Goal: Transaction & Acquisition: Book appointment/travel/reservation

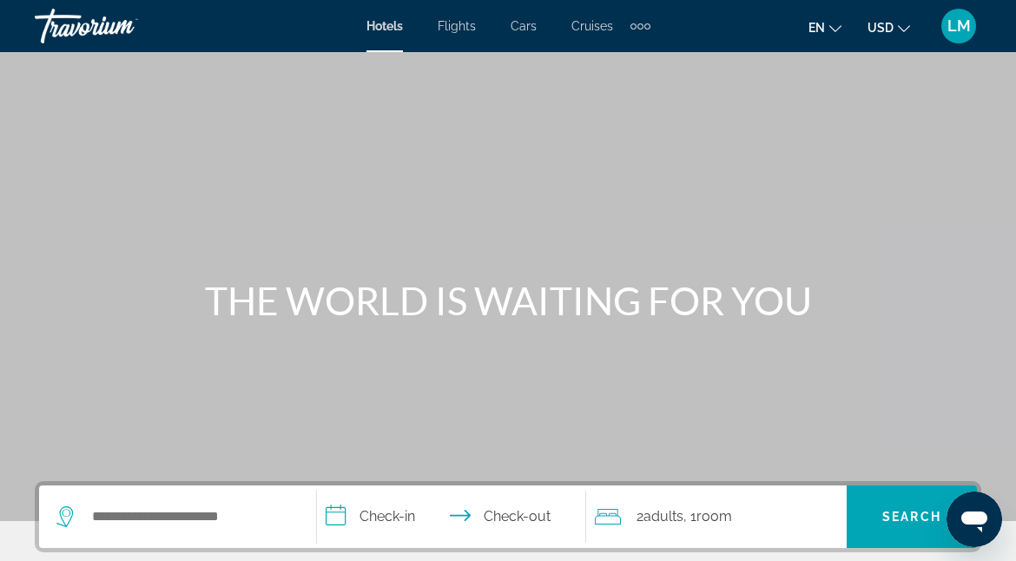
drag, startPoint x: 282, startPoint y: 212, endPoint x: 154, endPoint y: 139, distance: 147.8
click at [154, 139] on div "Main content" at bounding box center [508, 260] width 1016 height 521
click at [387, 38] on div "Hotels Flights Cars Cruises Activities Hotels Flights Cars Cruises Activities" at bounding box center [509, 26] width 284 height 28
click at [109, 512] on input "Search hotel destination" at bounding box center [190, 517] width 200 height 26
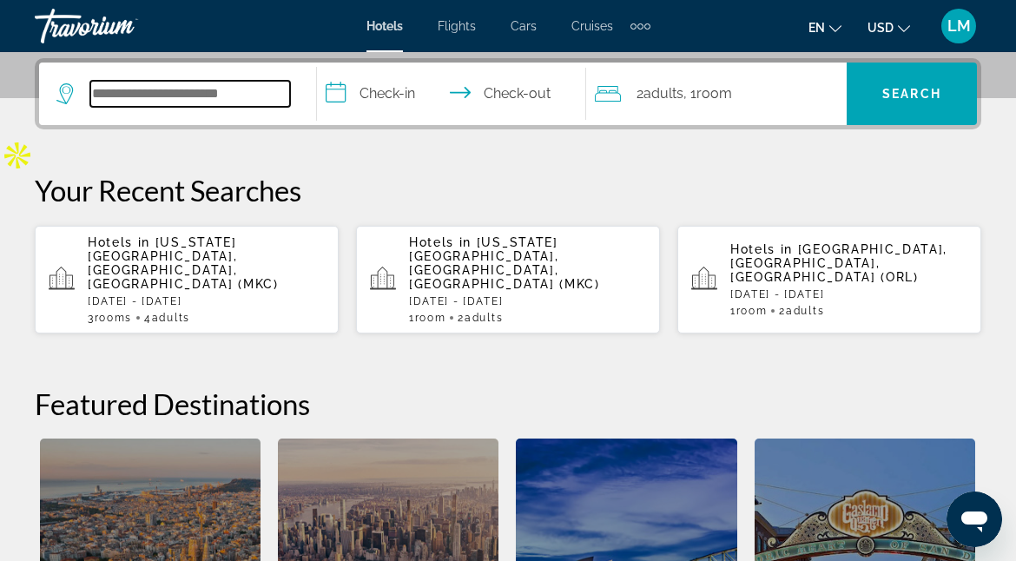
scroll to position [424, 0]
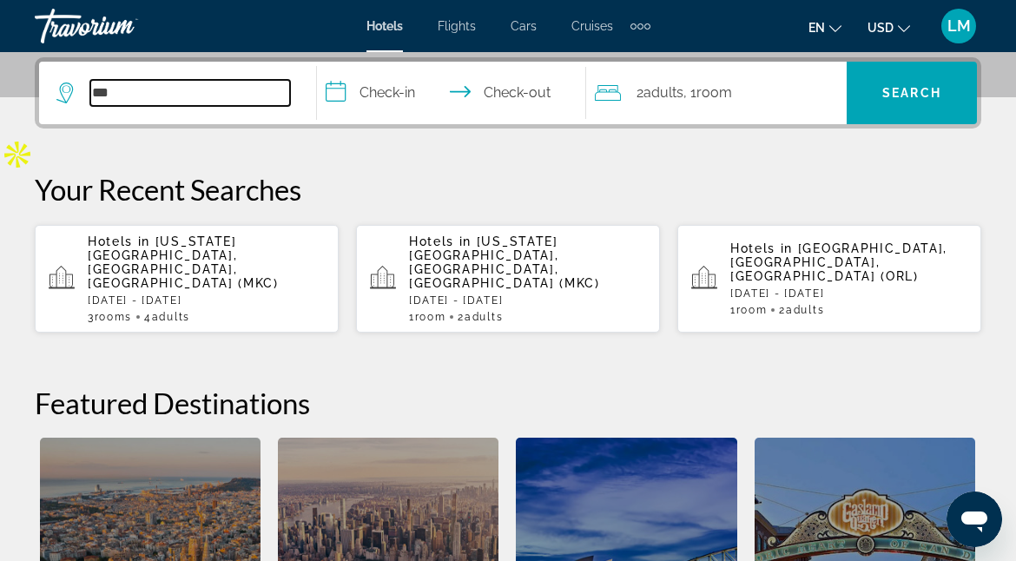
type input "***"
click at [197, 243] on span "[US_STATE][GEOGRAPHIC_DATA], [GEOGRAPHIC_DATA], [GEOGRAPHIC_DATA] (MKC)" at bounding box center [183, 263] width 191 height 56
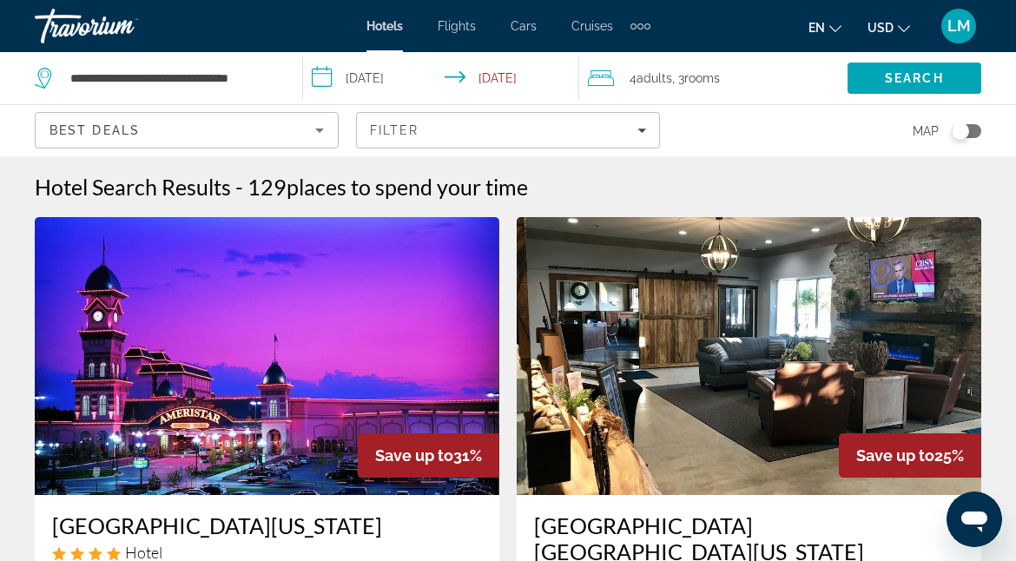
click at [319, 127] on icon "Sort by" at bounding box center [319, 130] width 21 height 21
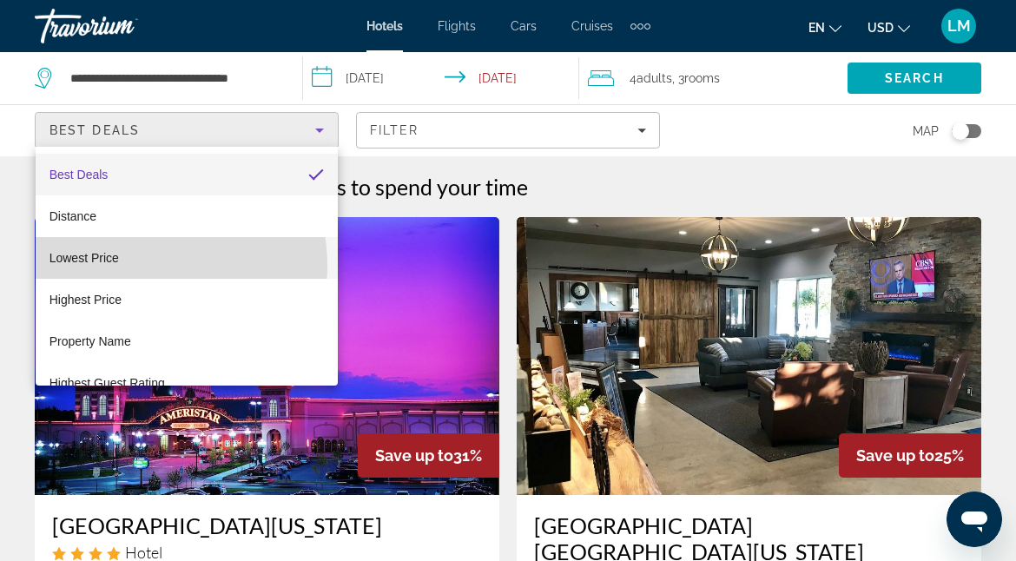
click at [145, 266] on mat-option "Lowest Price" at bounding box center [187, 258] width 303 height 42
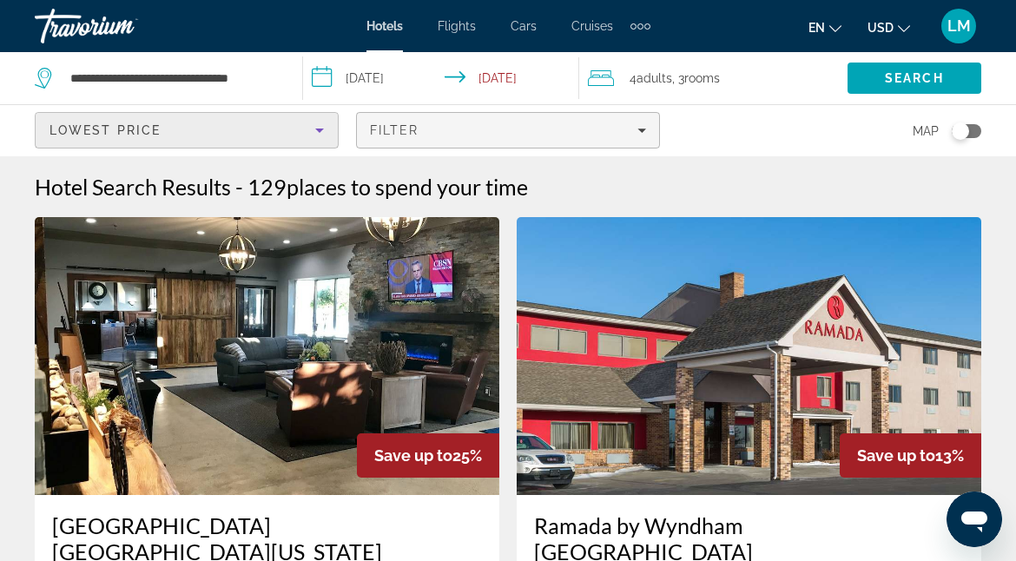
click at [624, 133] on div "Filter" at bounding box center [508, 130] width 276 height 14
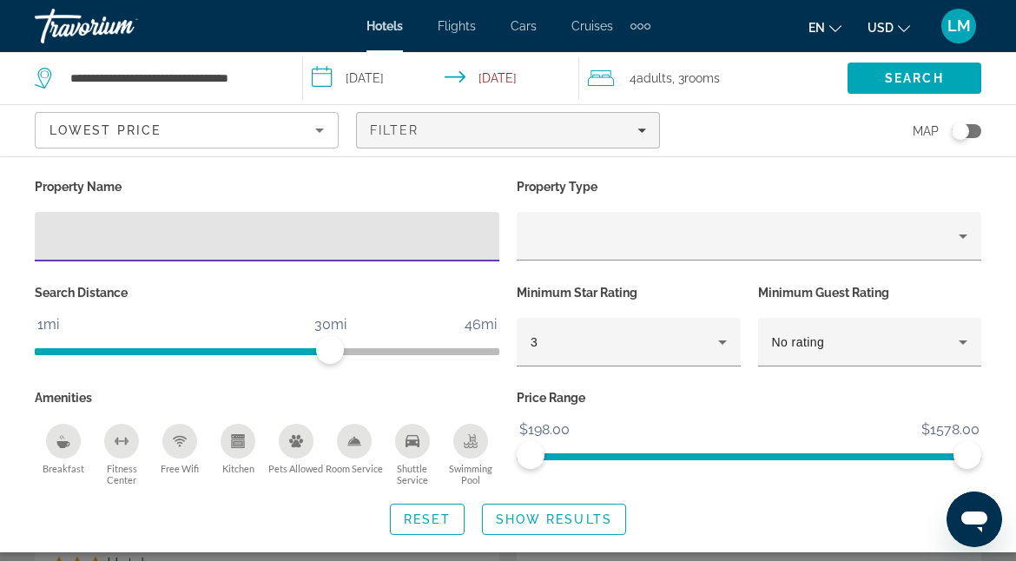
scroll to position [1477, 0]
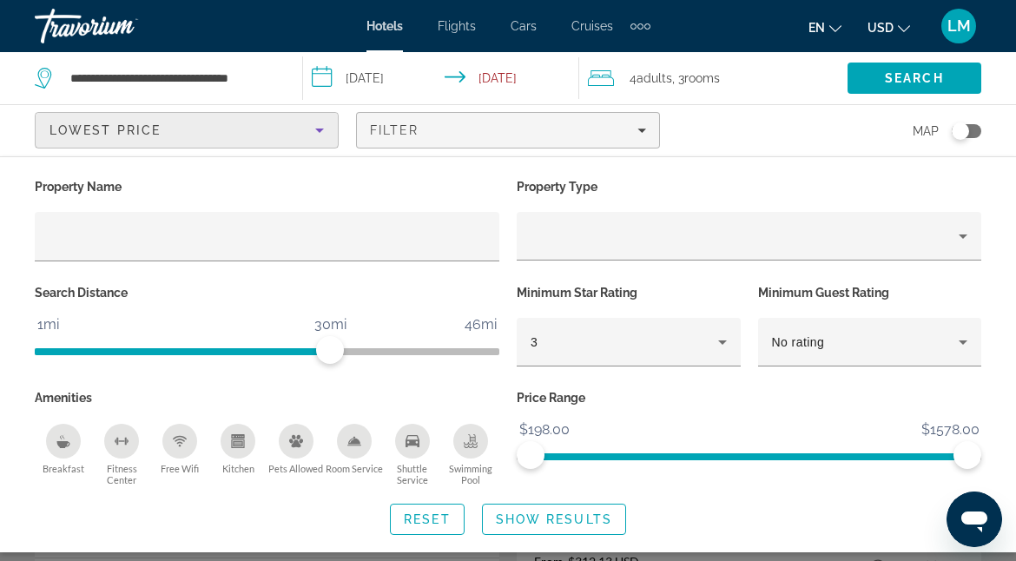
click at [298, 129] on div "Lowest Price" at bounding box center [183, 130] width 266 height 21
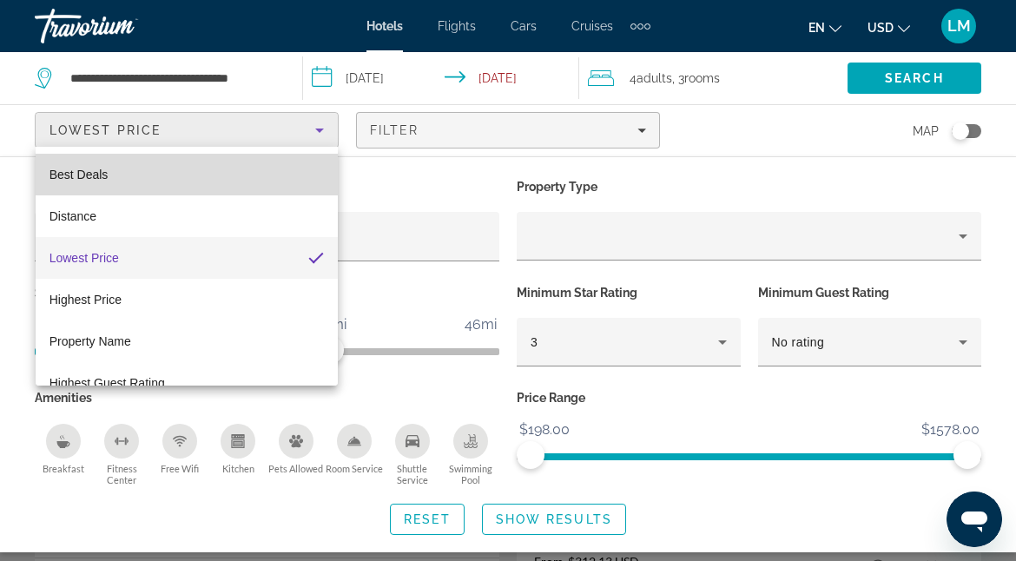
click at [194, 195] on mat-option "Best Deals" at bounding box center [187, 175] width 303 height 42
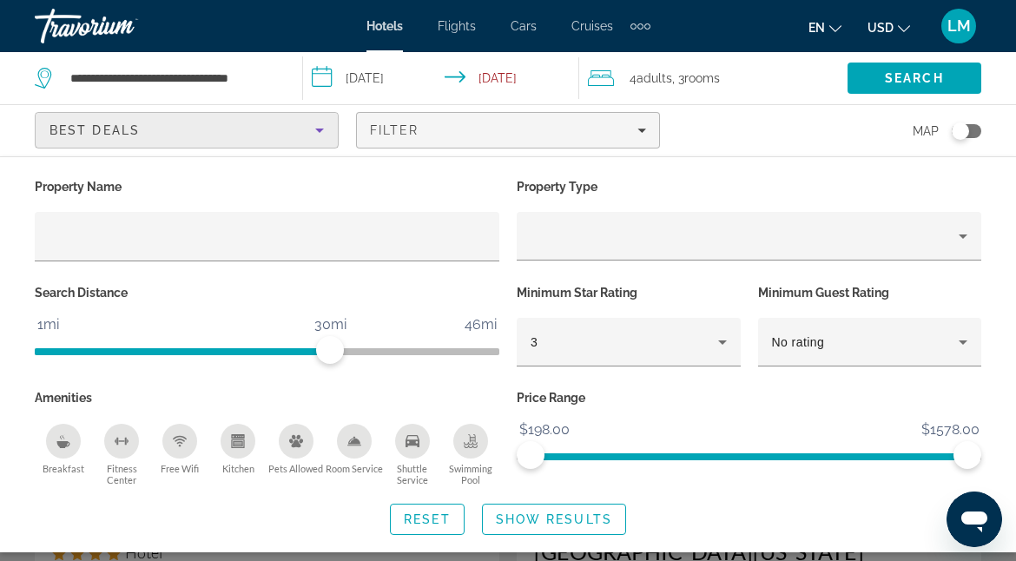
click at [324, 75] on input "**********" at bounding box center [445, 80] width 284 height 57
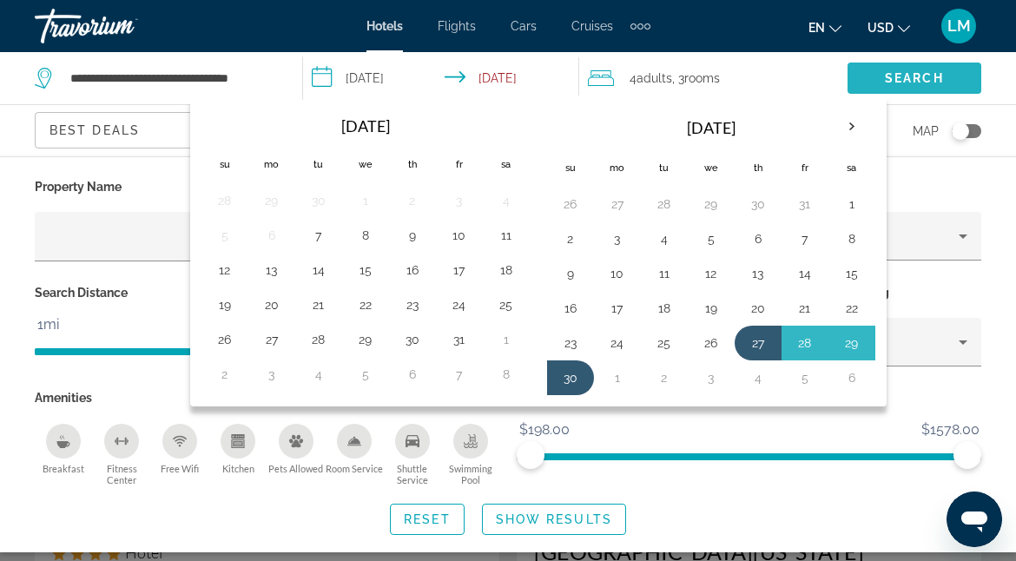
click at [906, 76] on span "Search" at bounding box center [914, 78] width 59 height 14
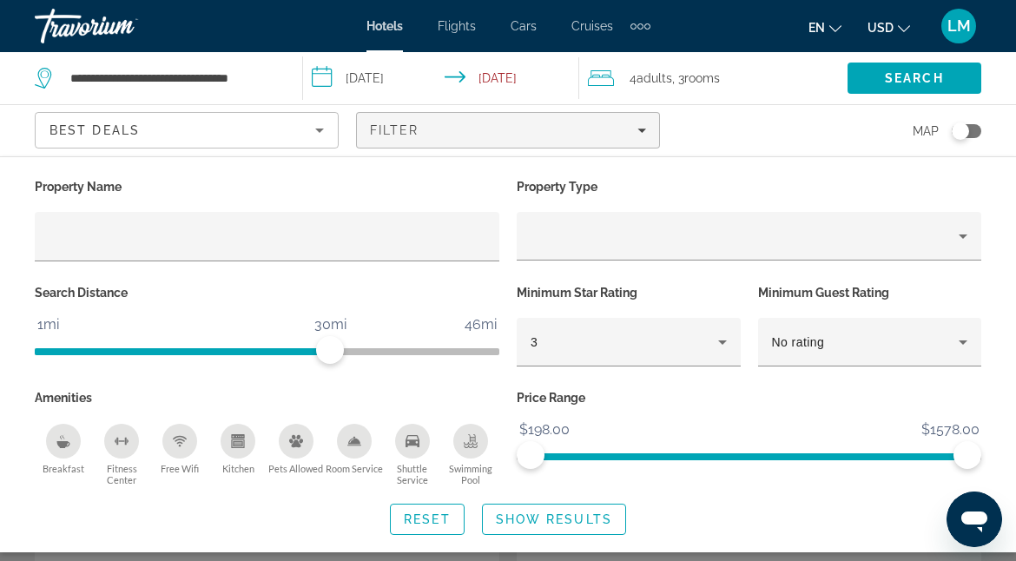
scroll to position [695, 0]
click at [916, 76] on span "Search" at bounding box center [914, 78] width 59 height 14
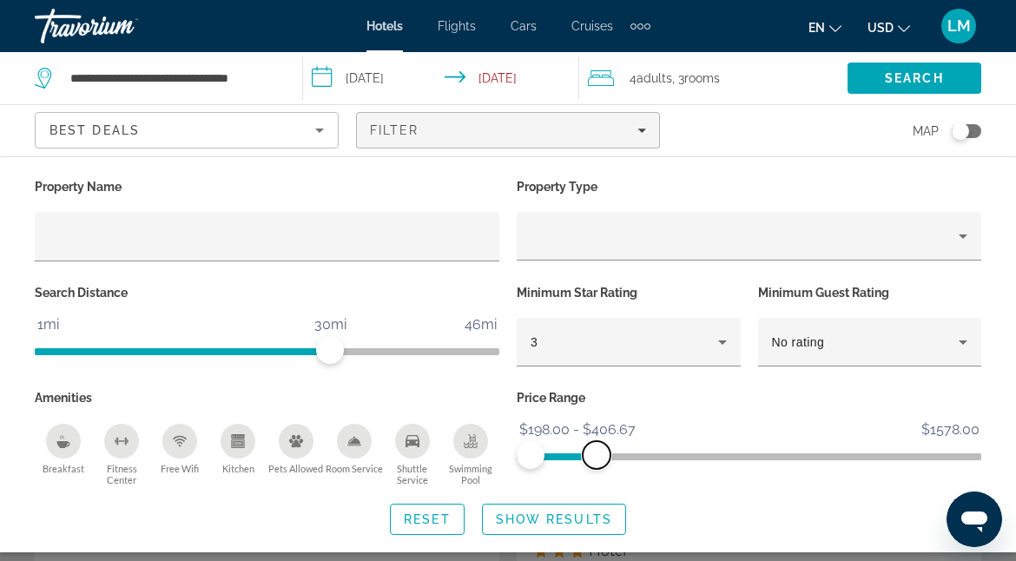
drag, startPoint x: 964, startPoint y: 453, endPoint x: 597, endPoint y: 398, distance: 371.6
click at [597, 398] on div "Price Range $198.00 $1578.00 $198.00 $406.67 $198.00 - $406.67" at bounding box center [749, 436] width 482 height 101
click at [922, 84] on span "Search" at bounding box center [914, 78] width 59 height 14
click at [911, 80] on span "Search" at bounding box center [914, 78] width 59 height 14
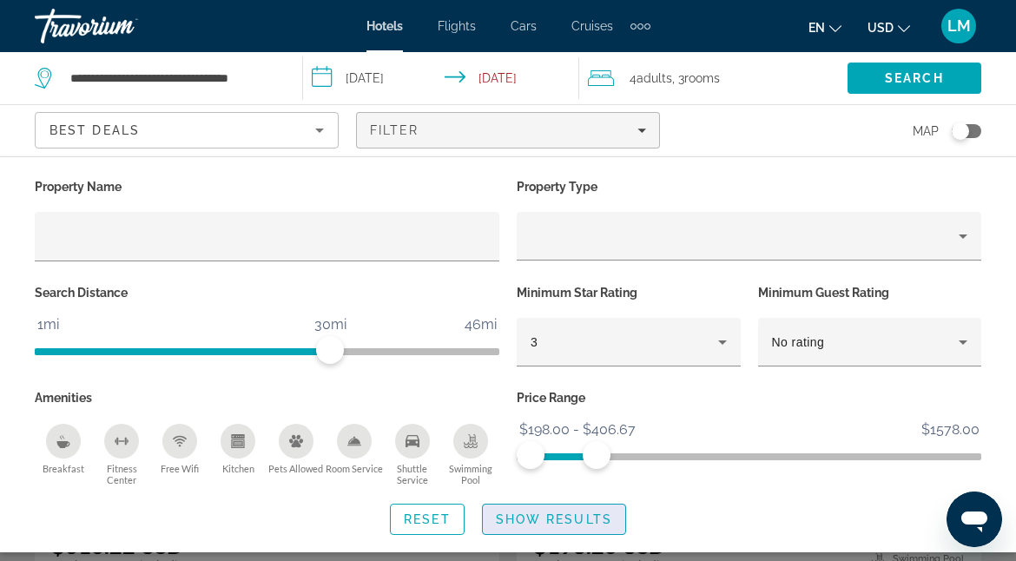
click at [545, 512] on span "Show Results" at bounding box center [554, 519] width 116 height 14
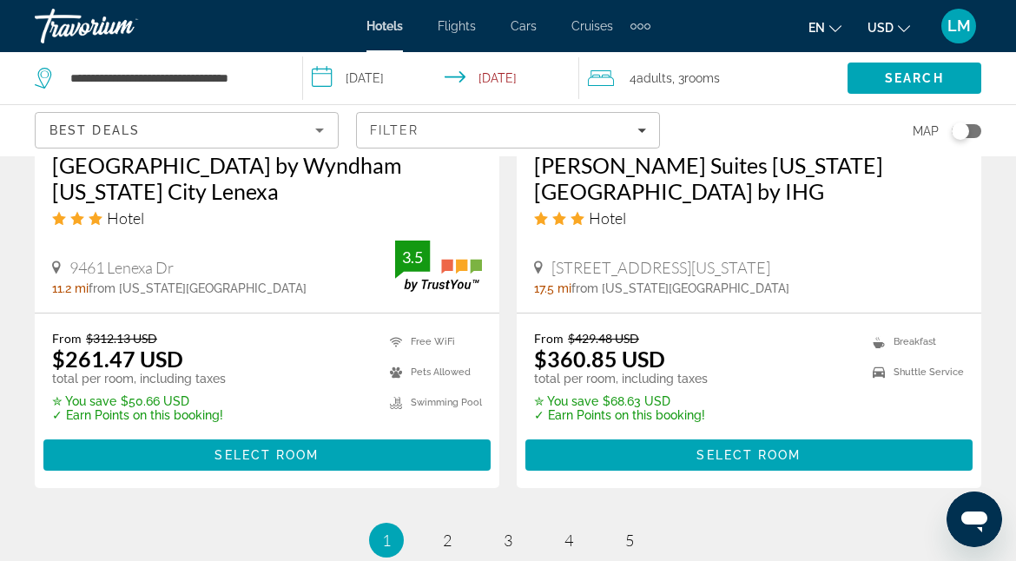
scroll to position [3822, 0]
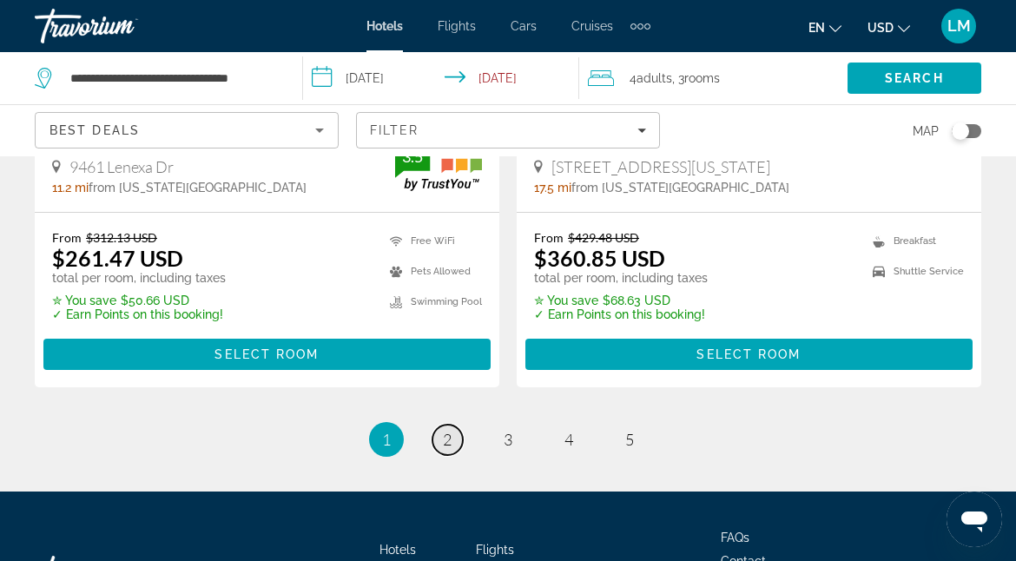
click at [439, 425] on link "page 2" at bounding box center [448, 440] width 30 height 30
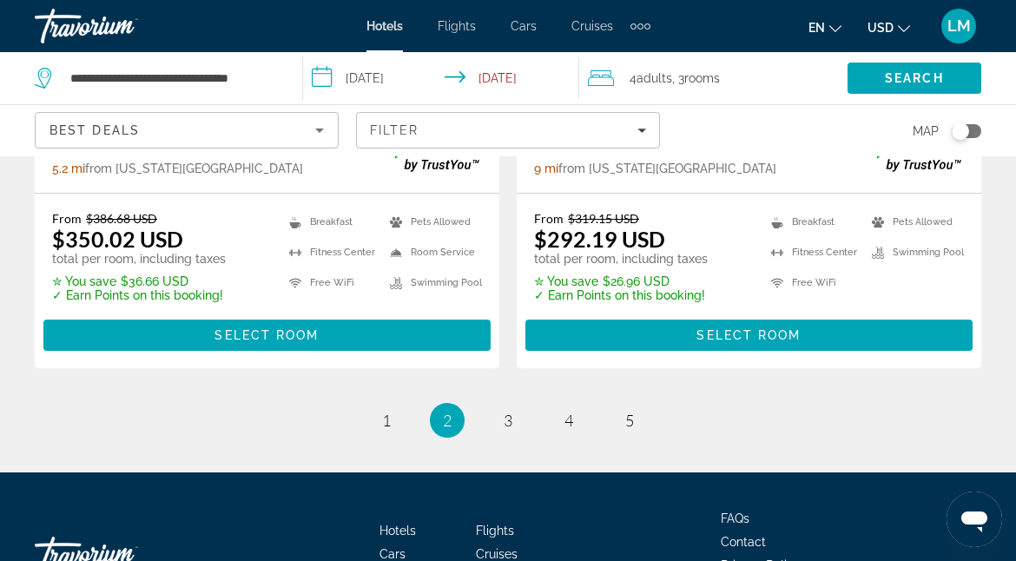
scroll to position [3883, 0]
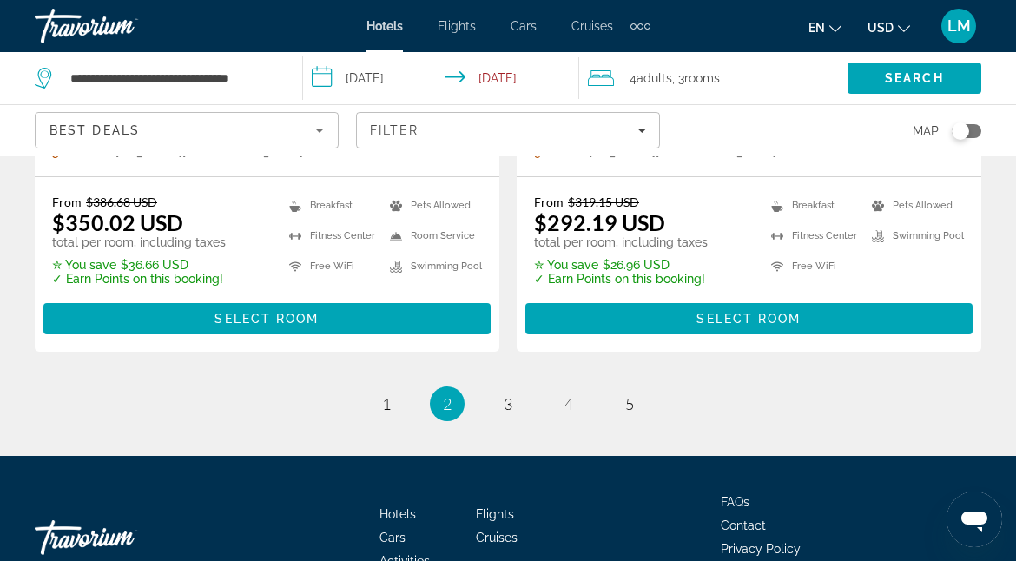
click at [508, 394] on span "3" at bounding box center [508, 403] width 9 height 19
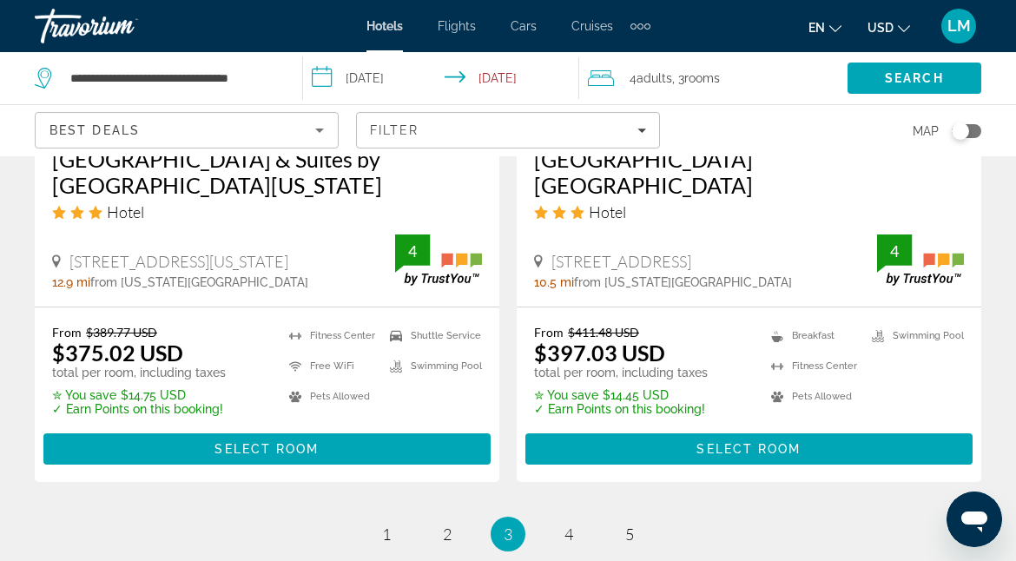
scroll to position [3731, 0]
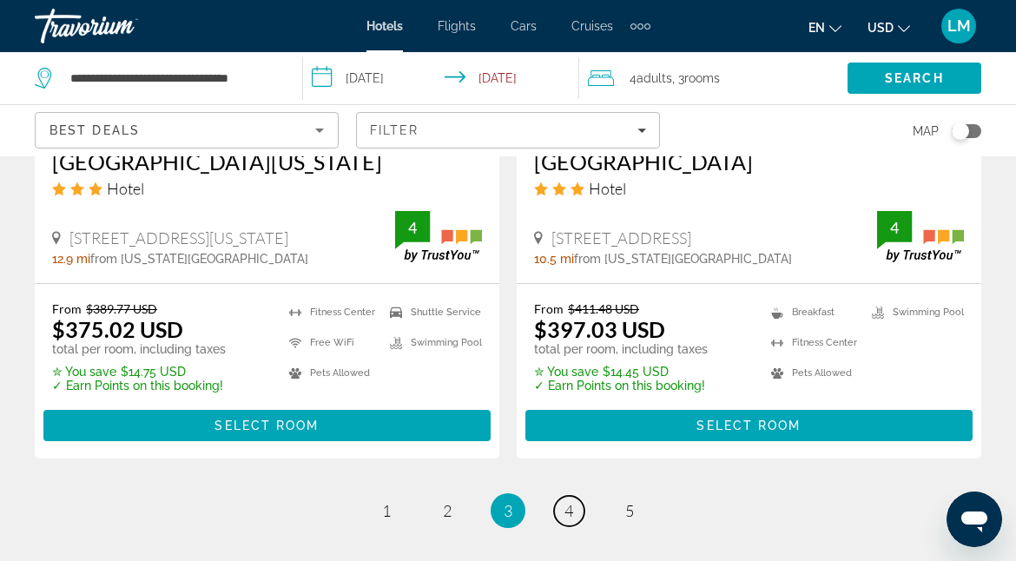
click at [572, 501] on span "4" at bounding box center [569, 510] width 9 height 19
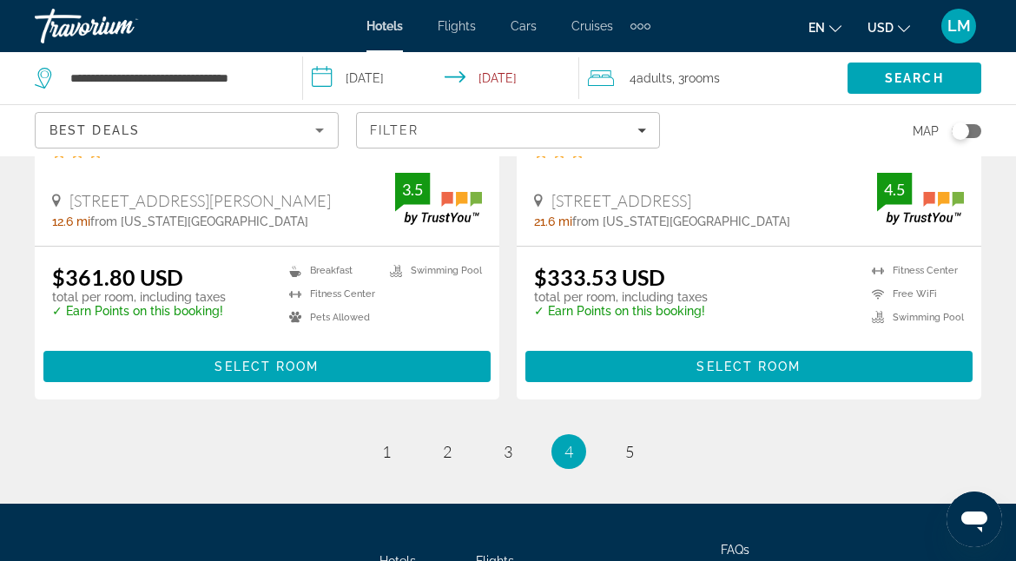
scroll to position [3822, 0]
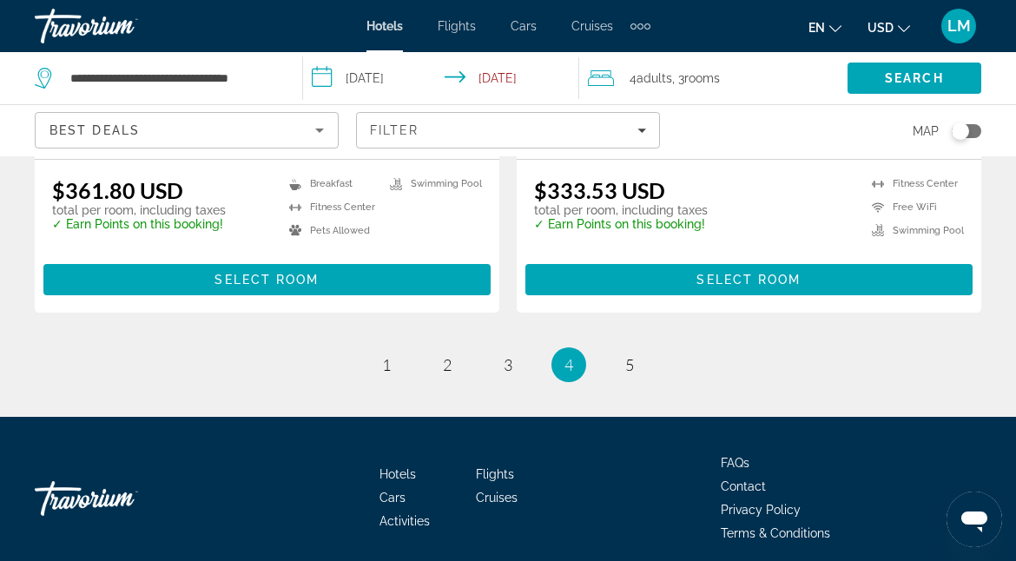
click at [645, 354] on li "page 5" at bounding box center [629, 364] width 35 height 35
click at [628, 355] on span "5" at bounding box center [629, 364] width 9 height 19
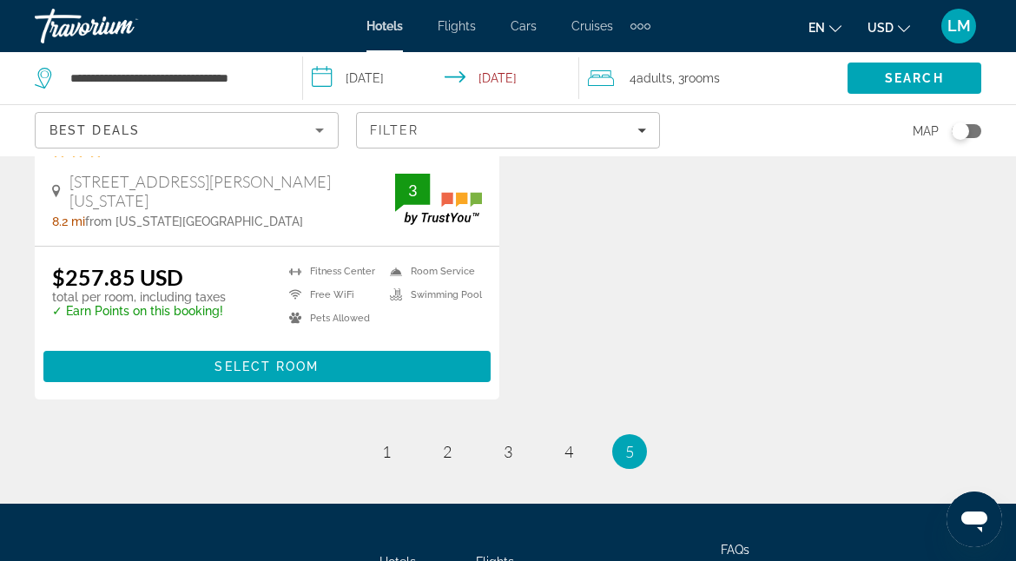
scroll to position [1824, 0]
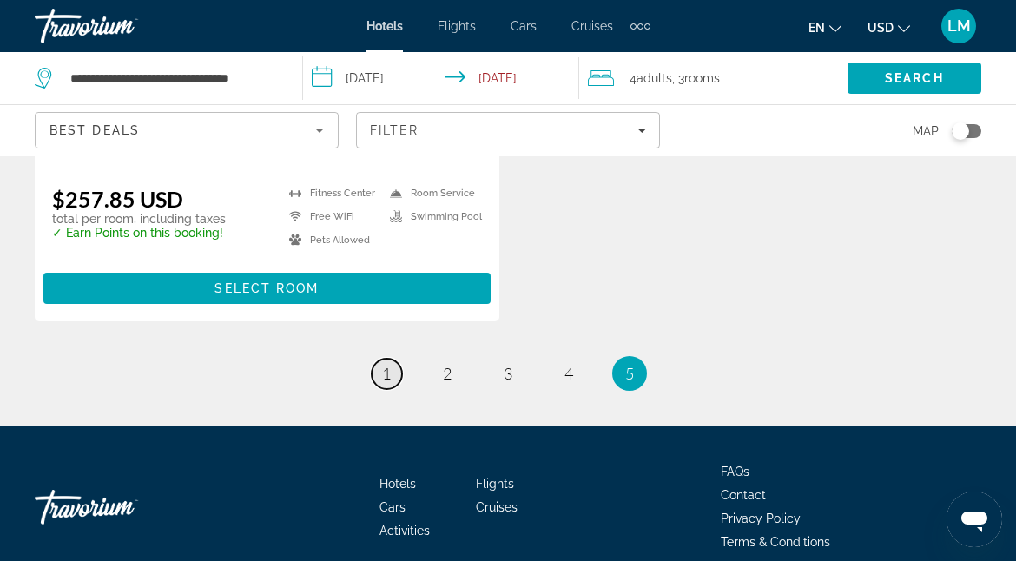
click at [396, 359] on link "page 1" at bounding box center [387, 374] width 30 height 30
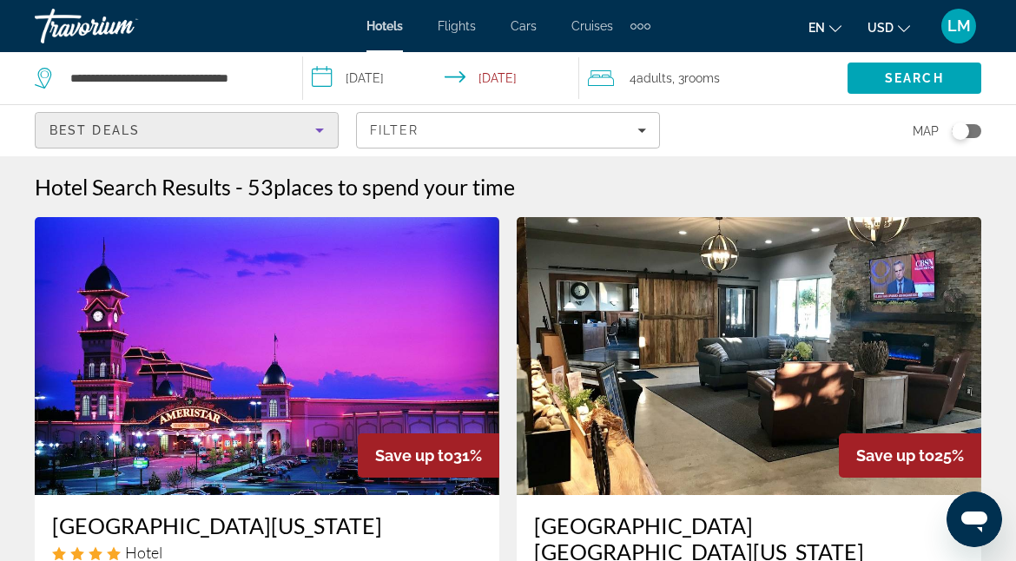
click at [313, 127] on icon "Sort by" at bounding box center [319, 130] width 21 height 21
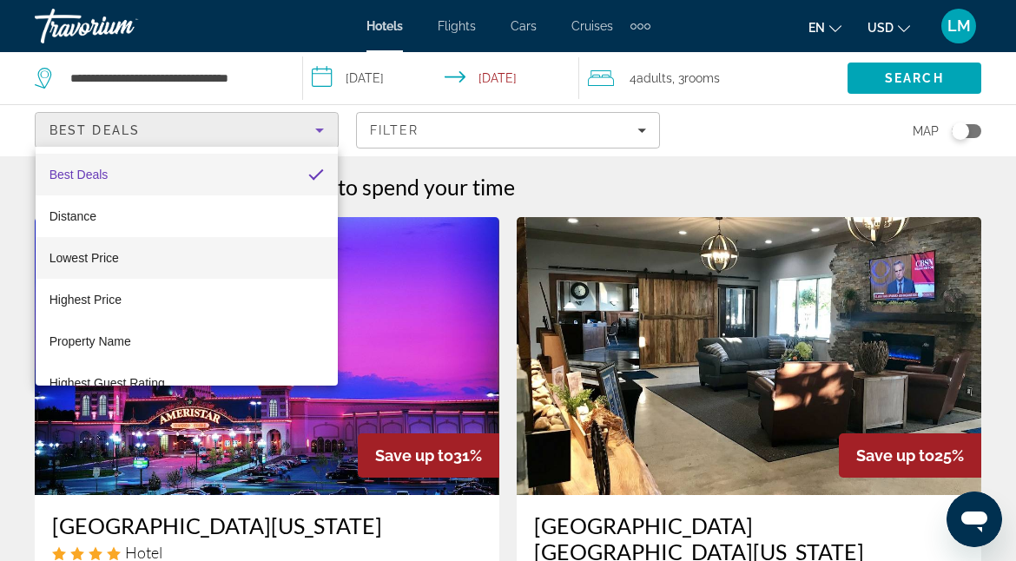
click at [124, 255] on mat-option "Lowest Price" at bounding box center [187, 258] width 303 height 42
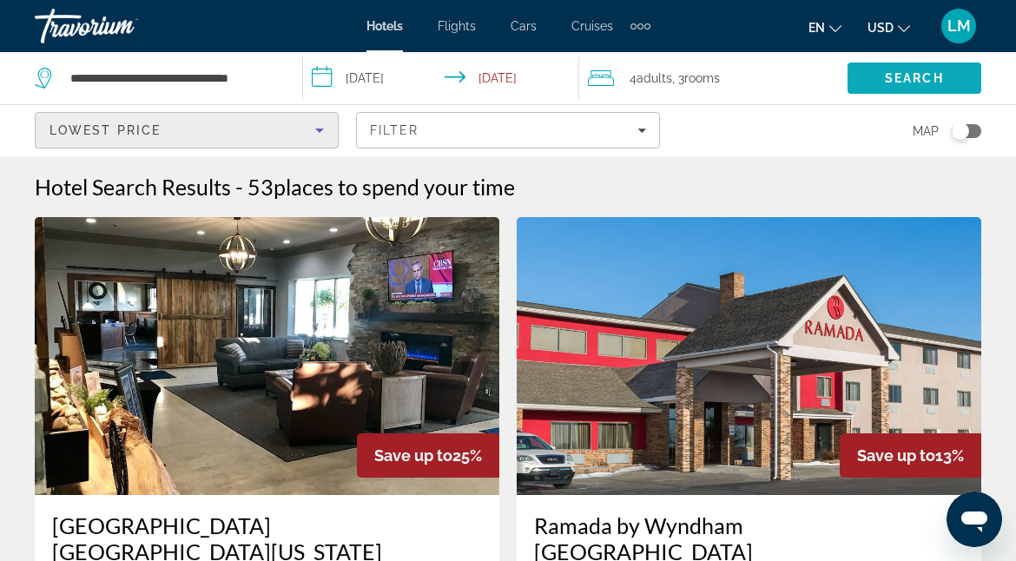
click at [917, 80] on span "Search" at bounding box center [914, 78] width 59 height 14
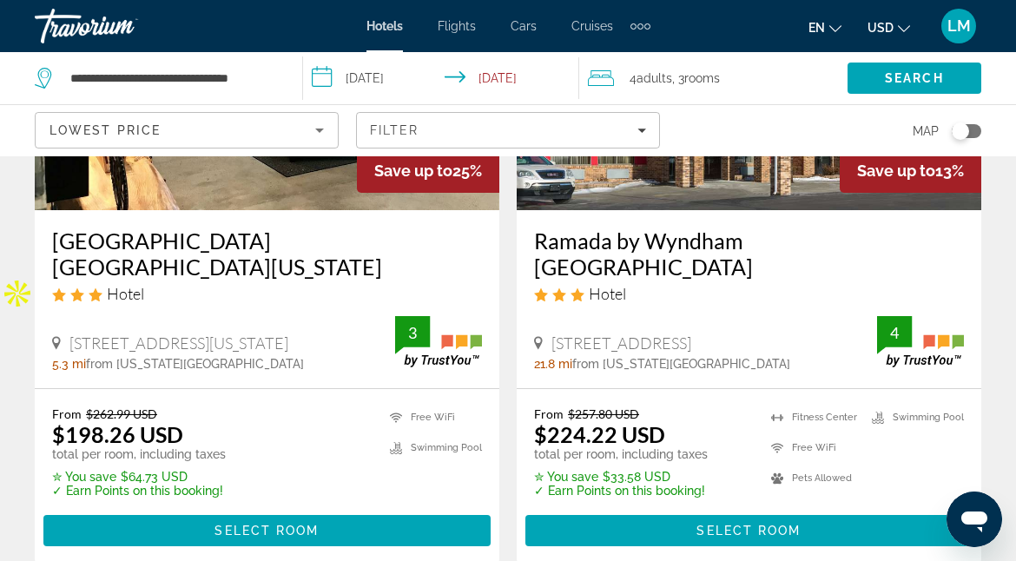
scroll to position [261, 0]
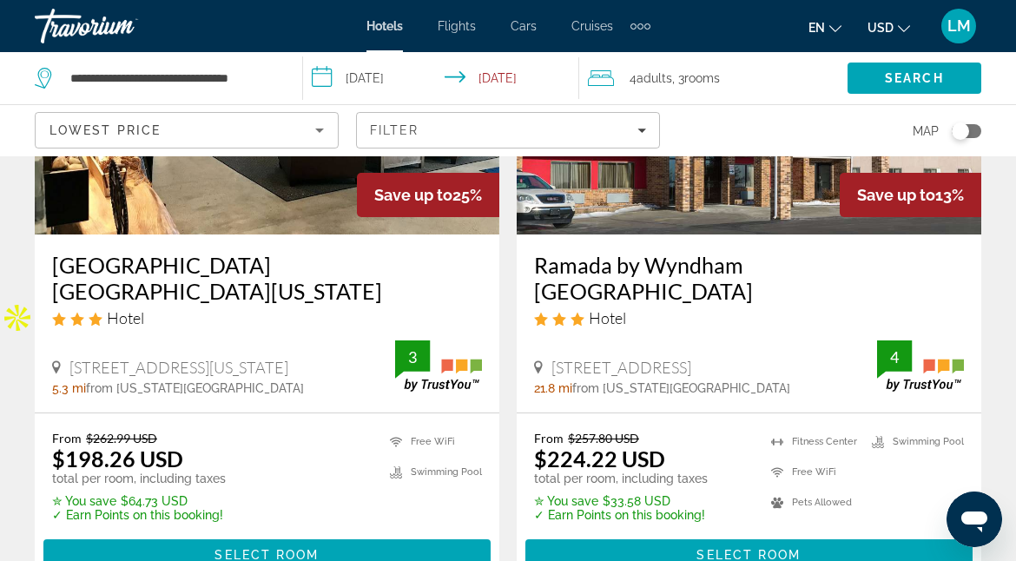
click at [313, 130] on icon "Sort by" at bounding box center [319, 130] width 21 height 21
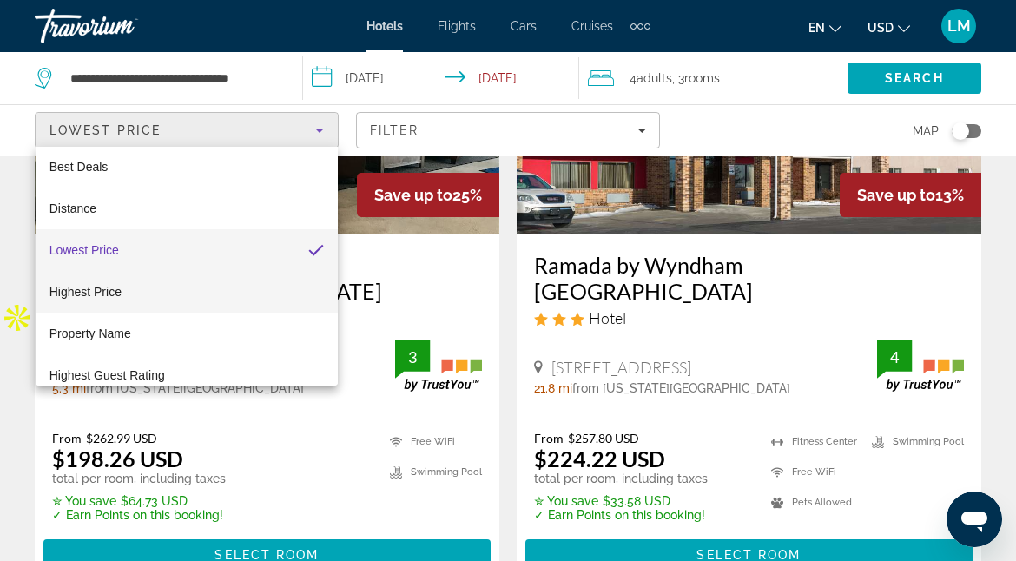
scroll to position [0, 0]
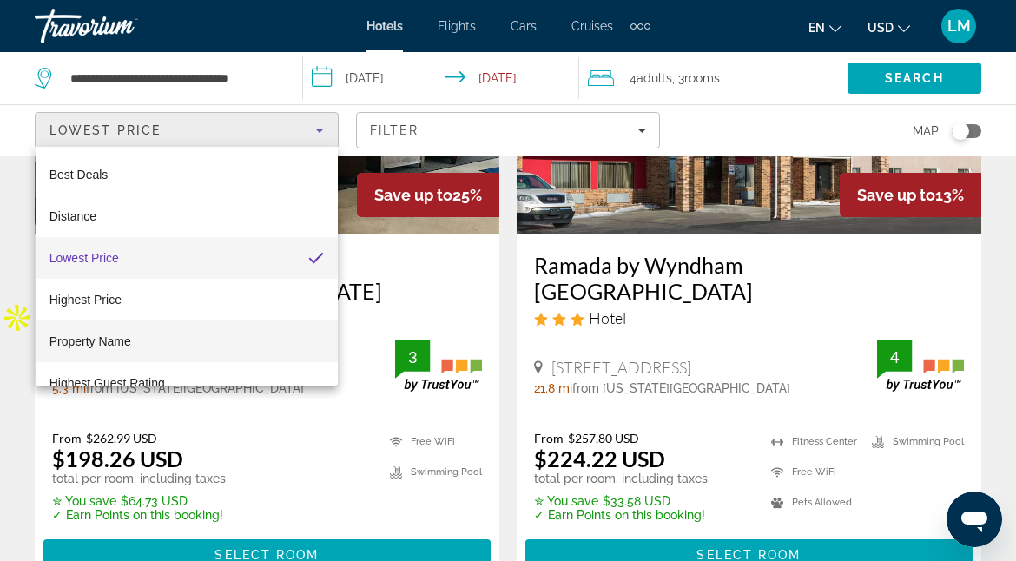
click at [176, 334] on mat-option "Property Name" at bounding box center [187, 342] width 303 height 42
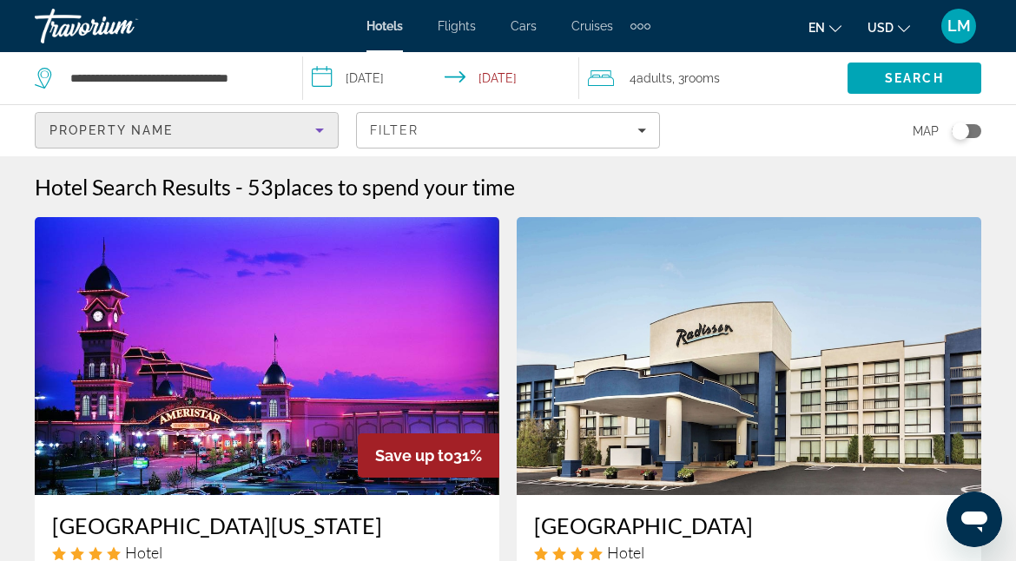
click at [320, 130] on icon "Sort by" at bounding box center [319, 131] width 9 height 4
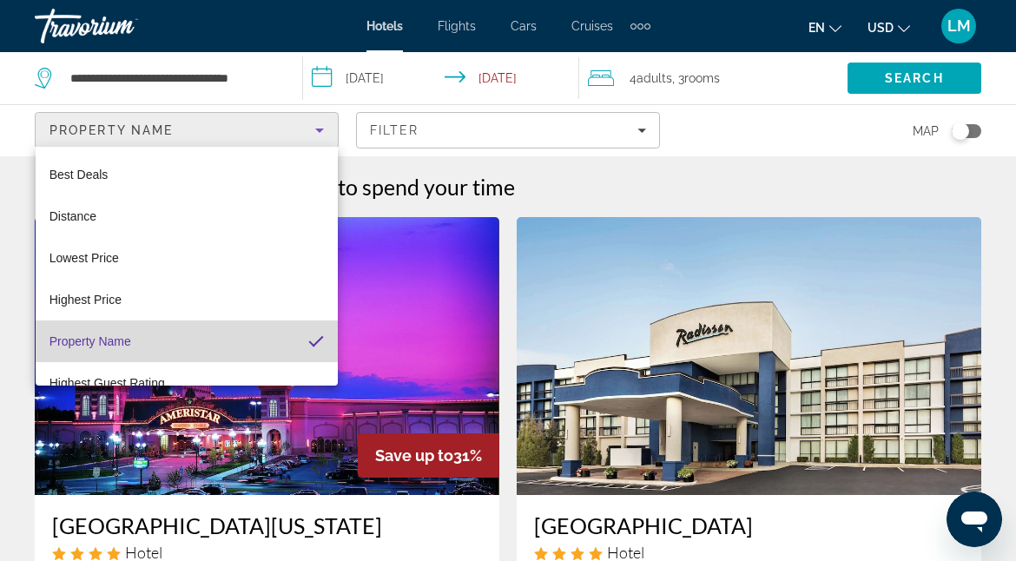
click at [198, 340] on mat-option "Property Name" at bounding box center [187, 342] width 303 height 42
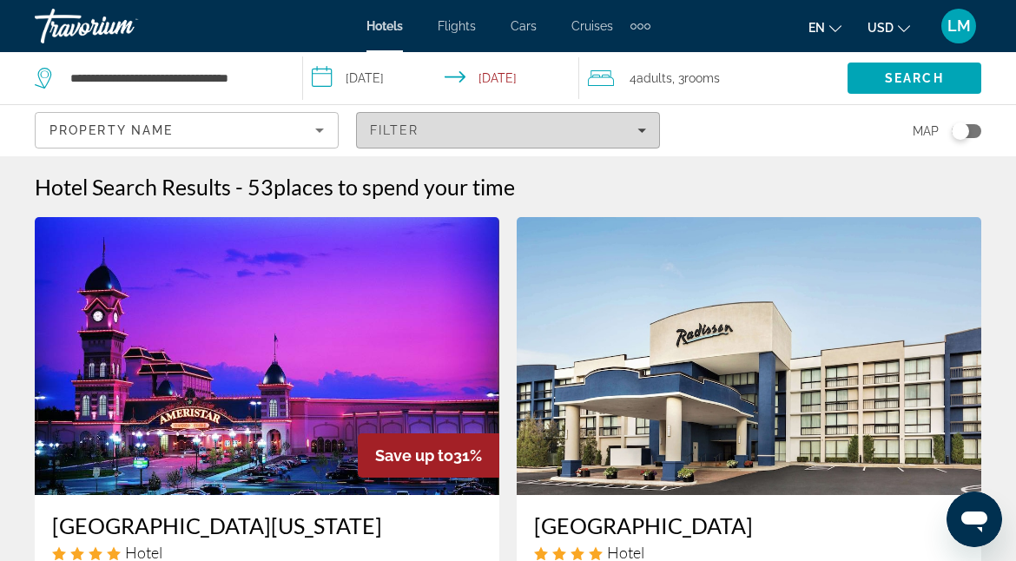
click at [552, 125] on div "Filter" at bounding box center [508, 130] width 276 height 14
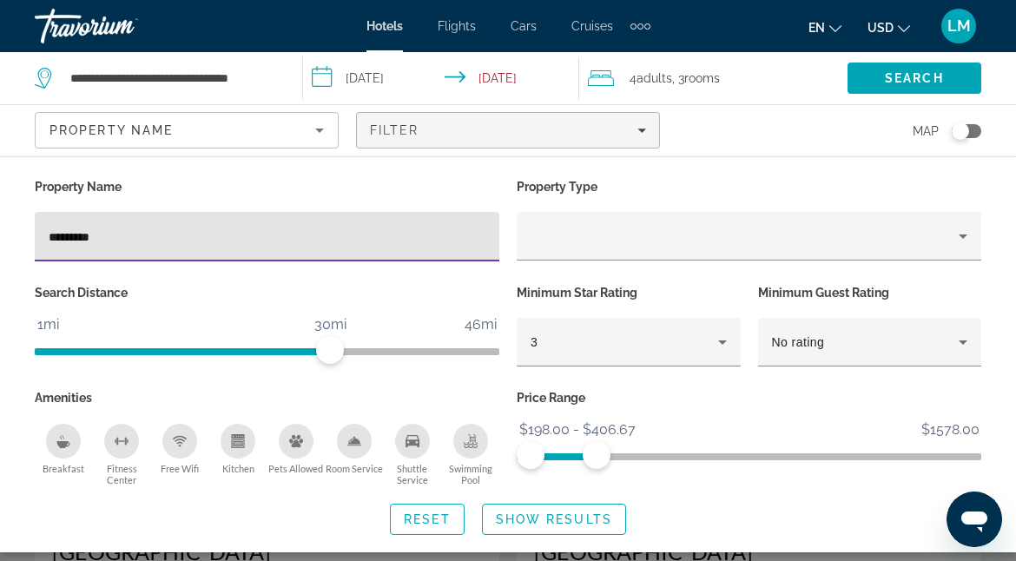
type input "********"
click at [596, 506] on span "Search widget" at bounding box center [554, 520] width 142 height 42
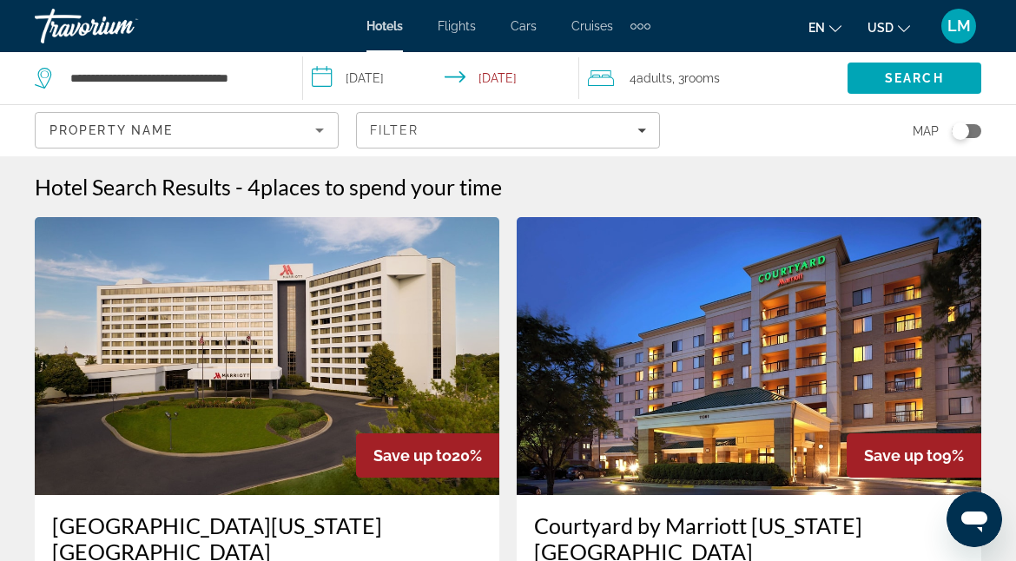
click at [317, 129] on icon "Sort by" at bounding box center [319, 131] width 9 height 4
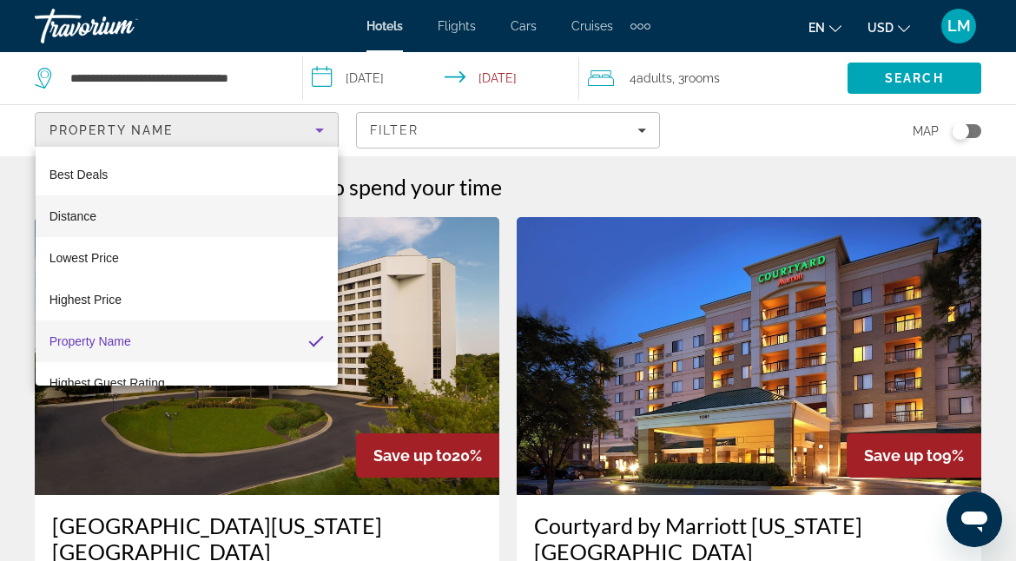
scroll to position [24, 0]
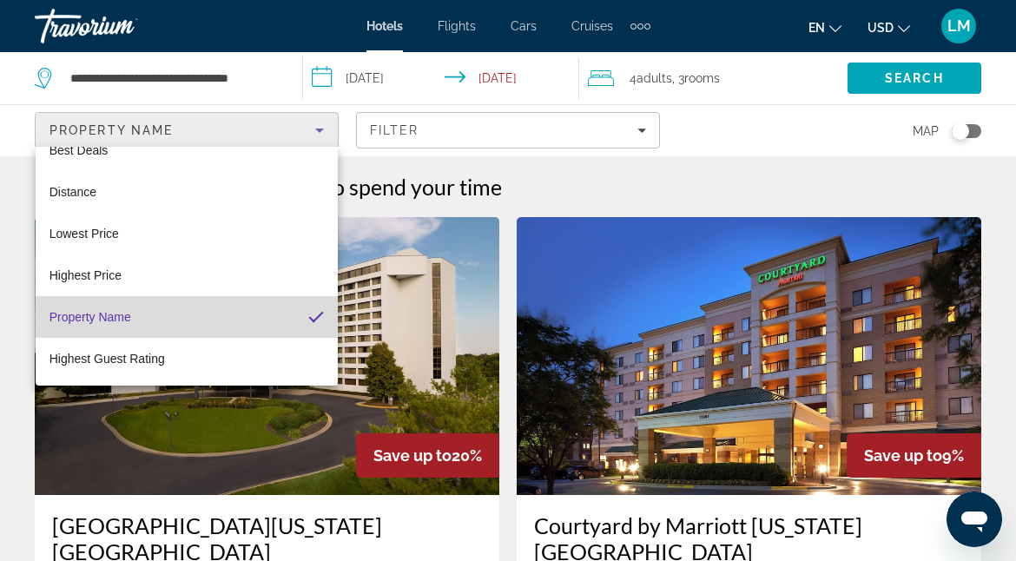
click at [249, 321] on mat-option "Property Name" at bounding box center [187, 317] width 303 height 42
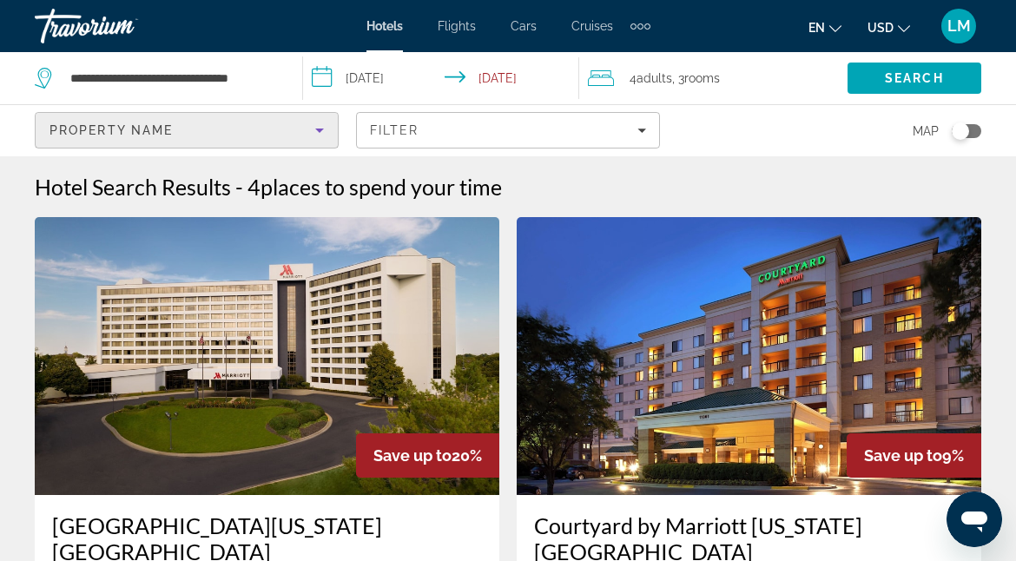
click at [321, 132] on icon "Sort by" at bounding box center [319, 130] width 21 height 21
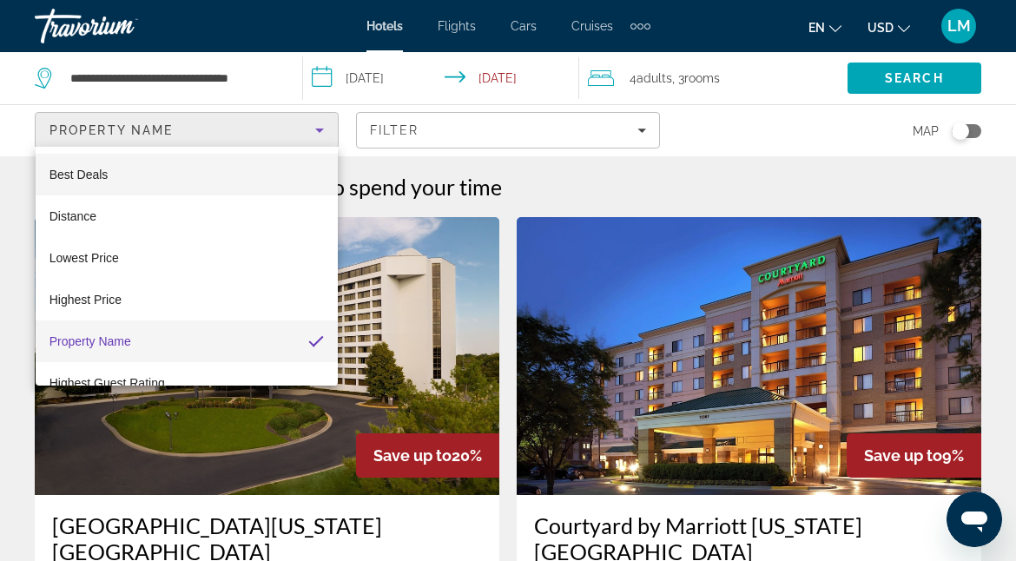
click at [238, 174] on mat-option "Best Deals" at bounding box center [187, 175] width 303 height 42
